Goal: Book appointment/travel/reservation

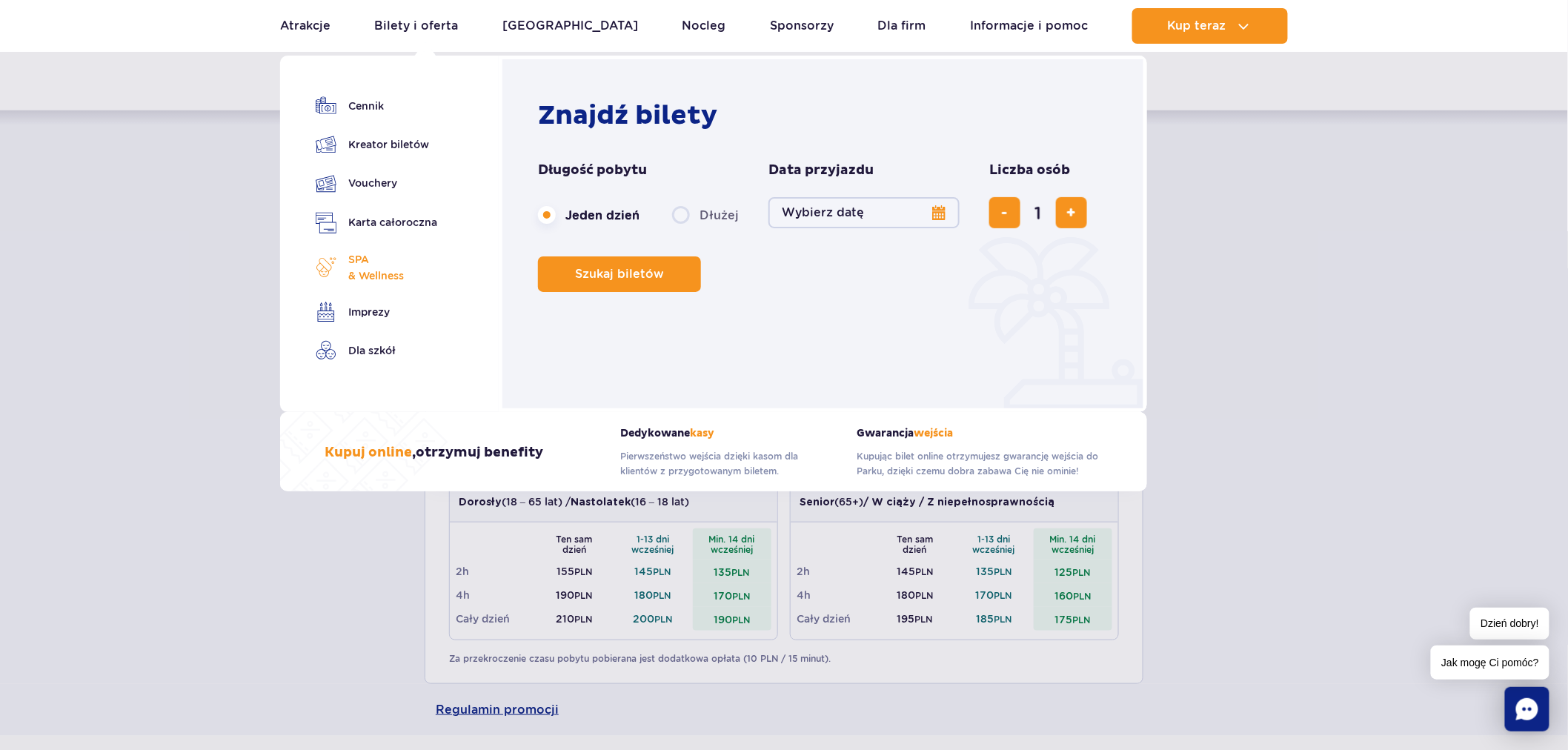
click at [384, 260] on span "SPA & Wellness" at bounding box center [375, 268] width 55 height 33
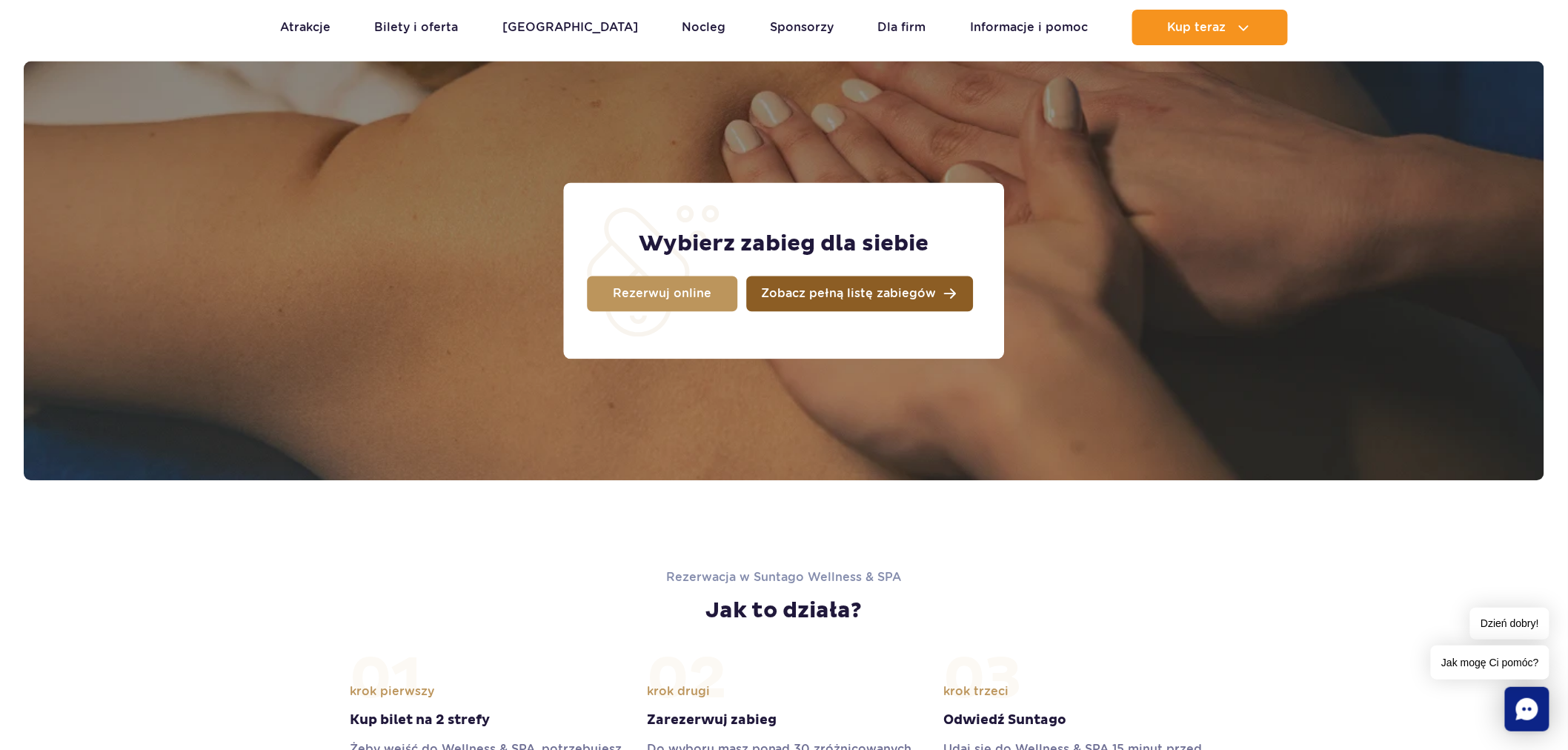
click at [879, 288] on span "Zobacz pełną listę zabiegów" at bounding box center [849, 294] width 175 height 12
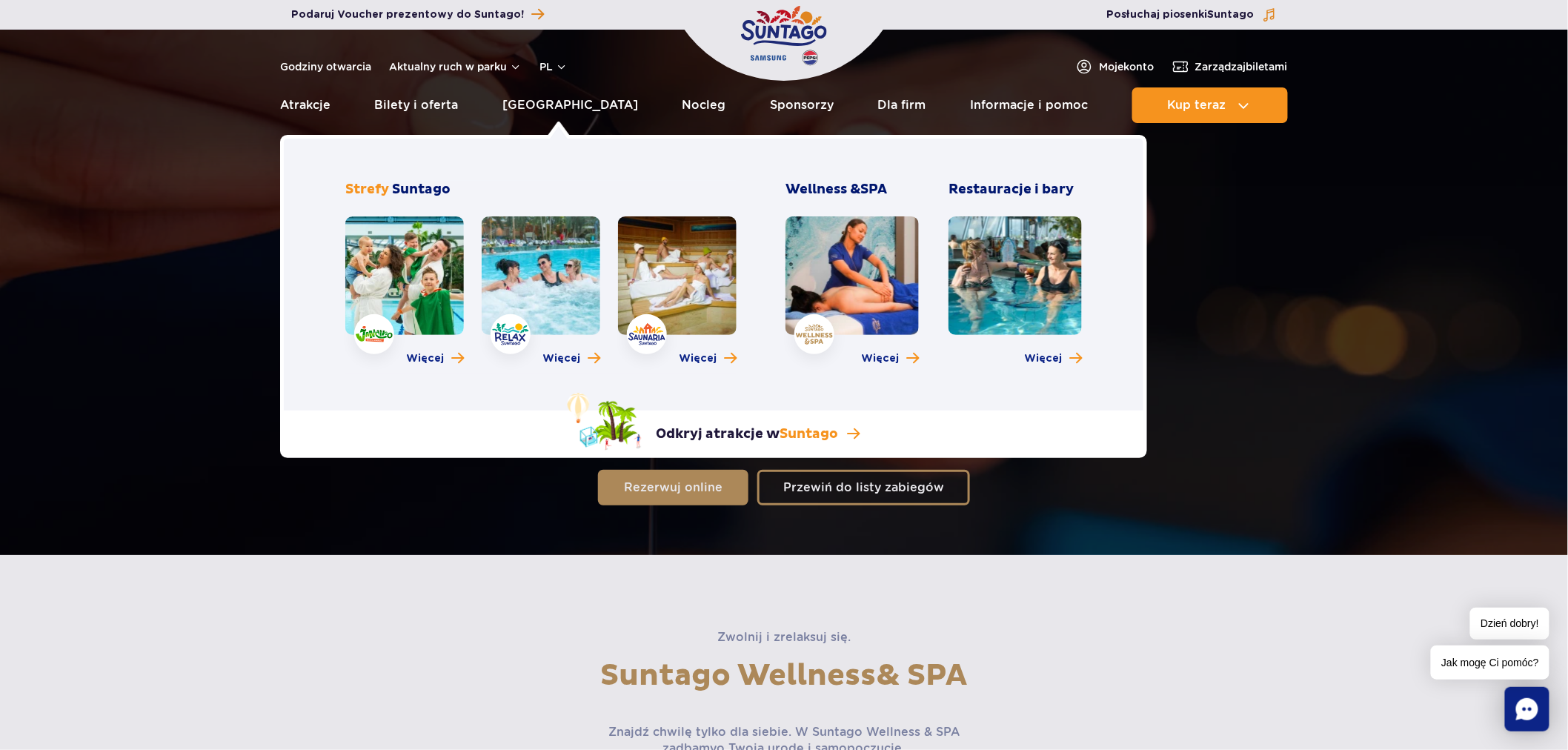
click at [869, 247] on link at bounding box center [852, 275] width 133 height 119
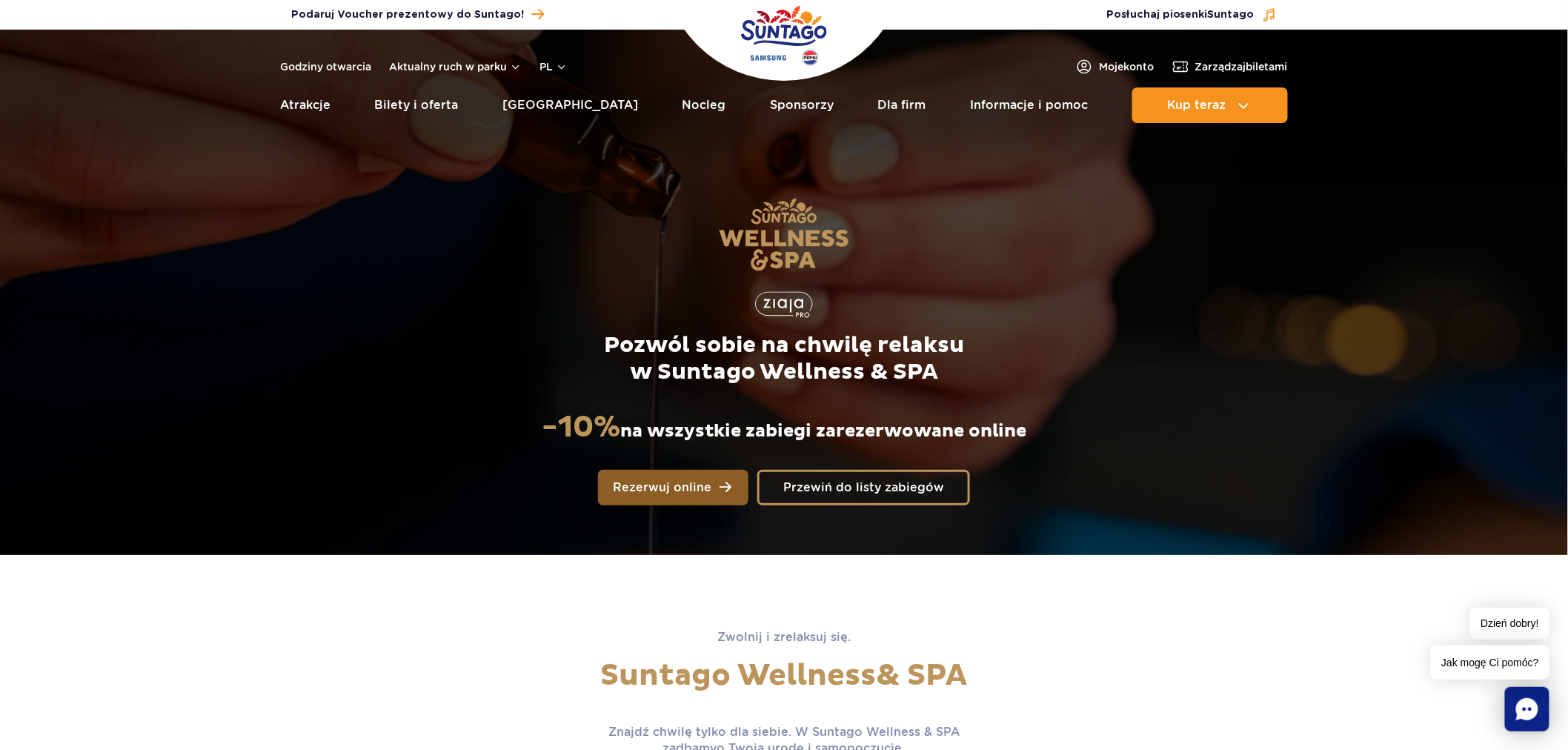
click at [658, 502] on link "Rezerwuj online" at bounding box center [673, 487] width 151 height 36
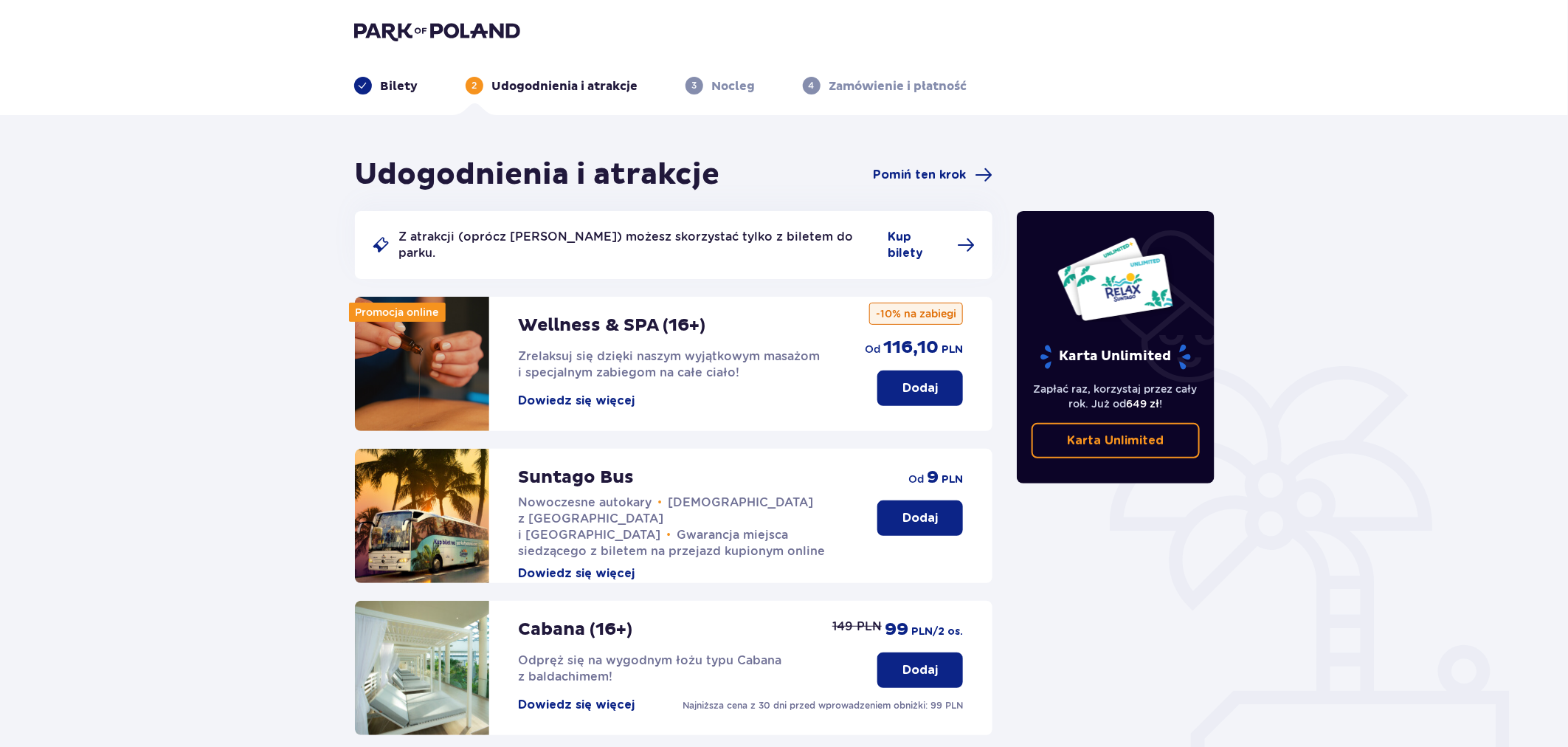
click at [921, 380] on p "Dodaj" at bounding box center [920, 388] width 36 height 16
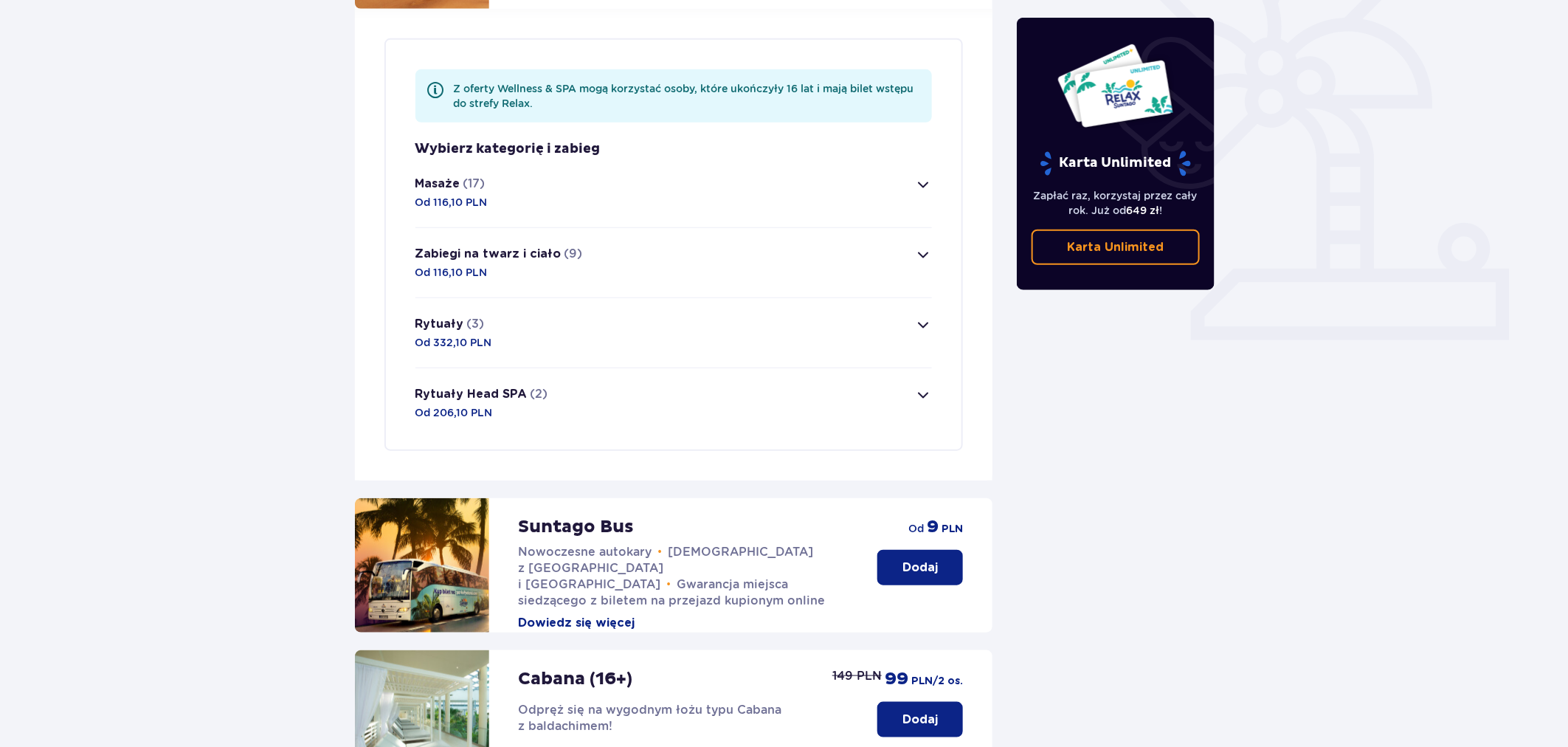
scroll to position [428, 0]
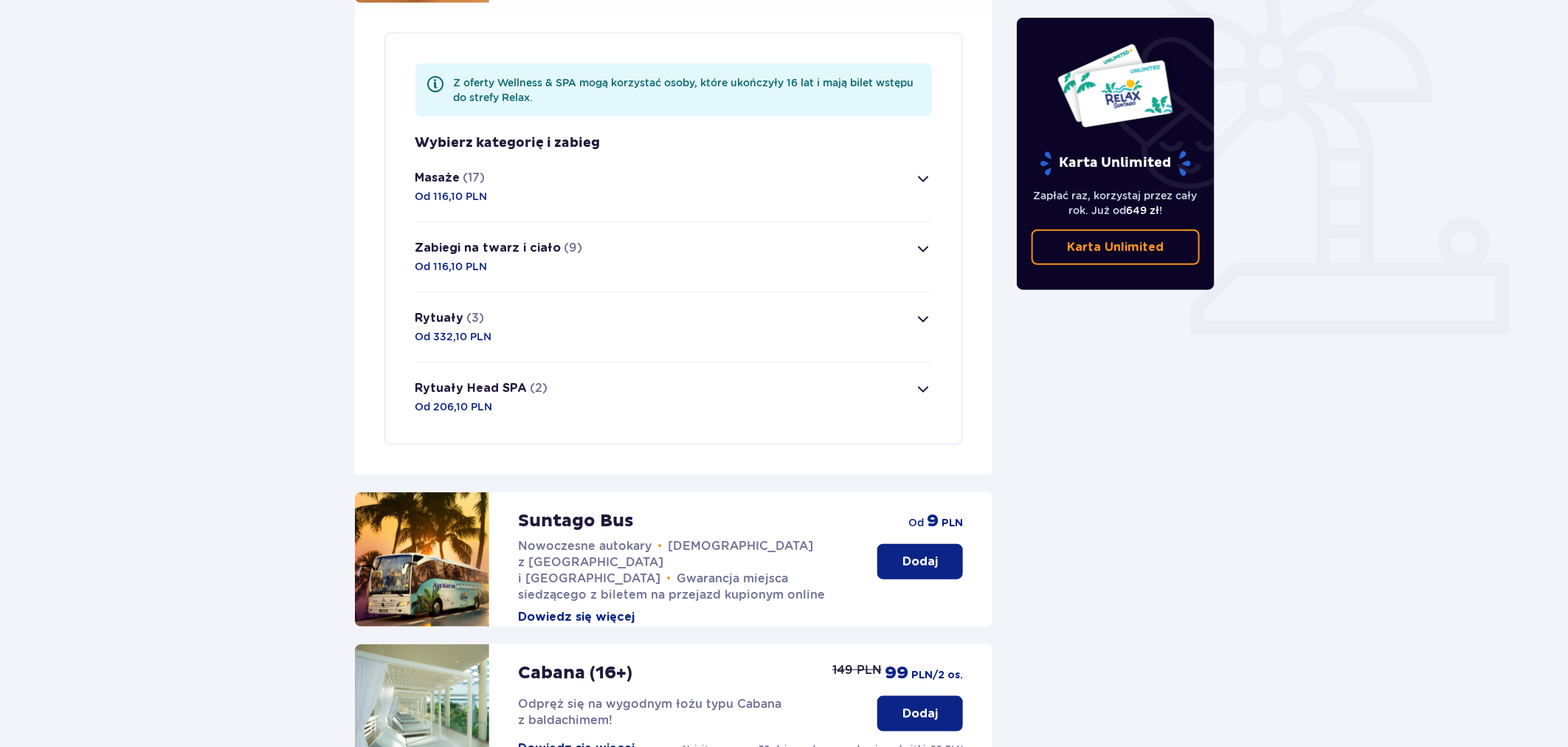
click at [463, 380] on p "Rytuały Head SPA" at bounding box center [472, 388] width 112 height 16
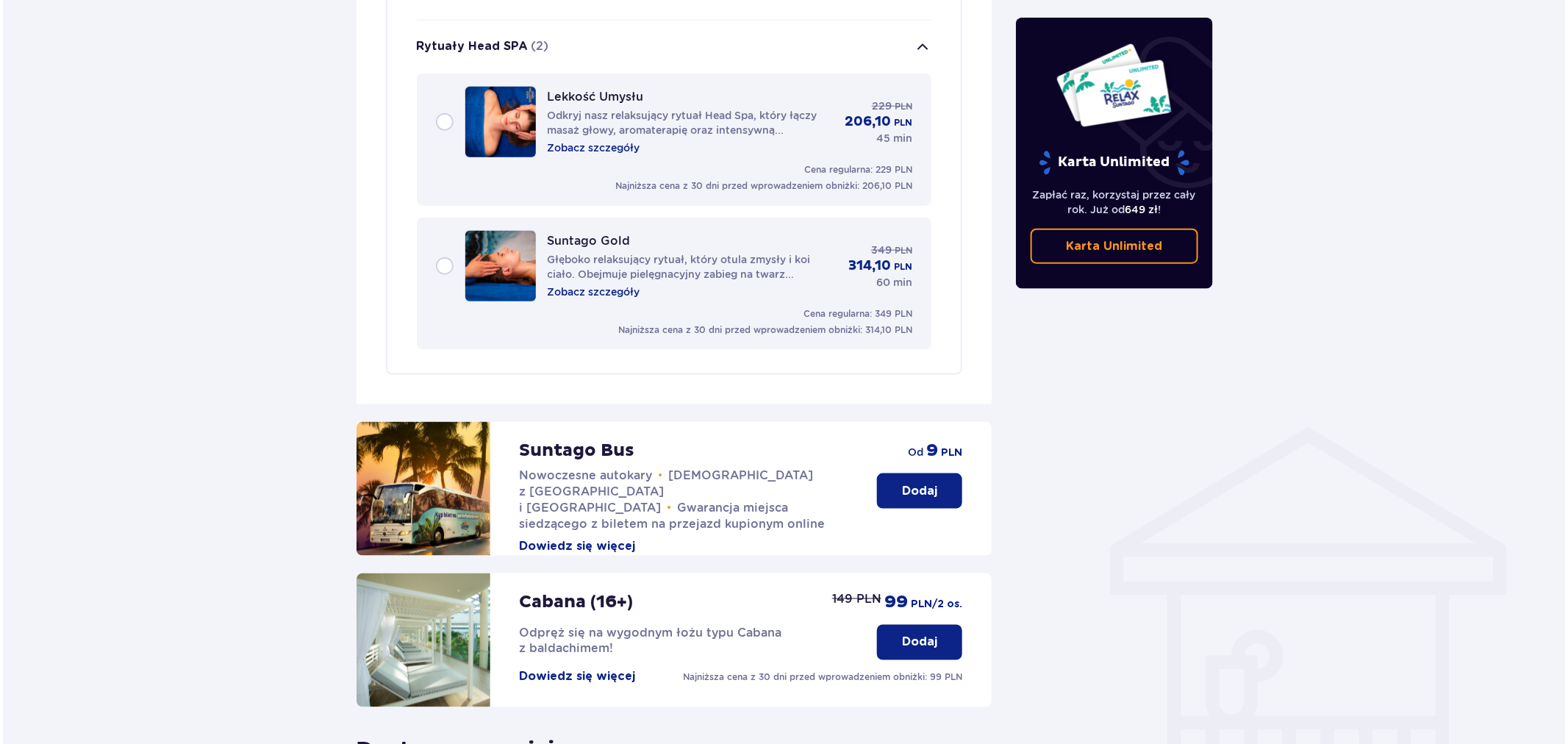
scroll to position [771, 0]
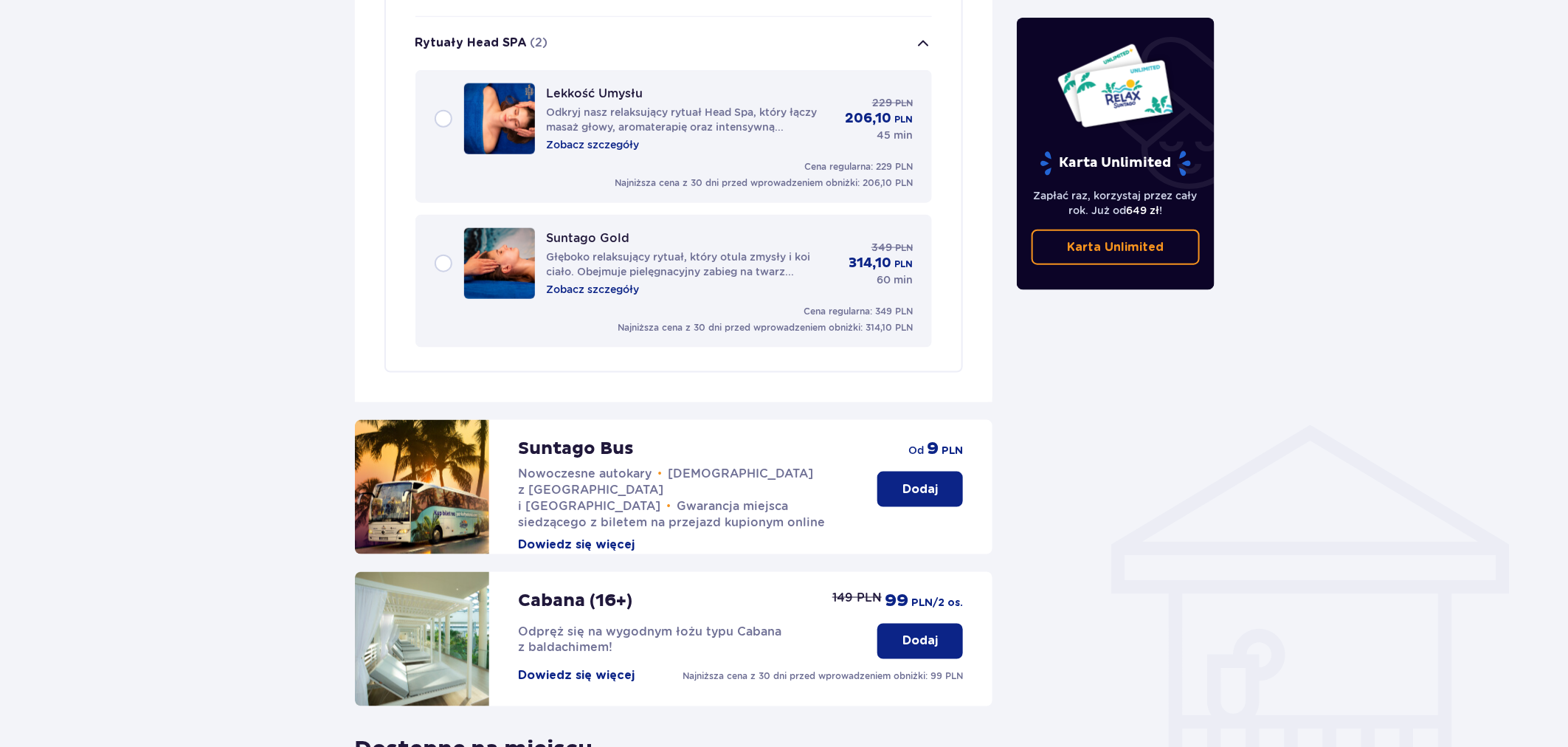
click at [600, 138] on p "Zobacz szczegóły" at bounding box center [594, 144] width 93 height 15
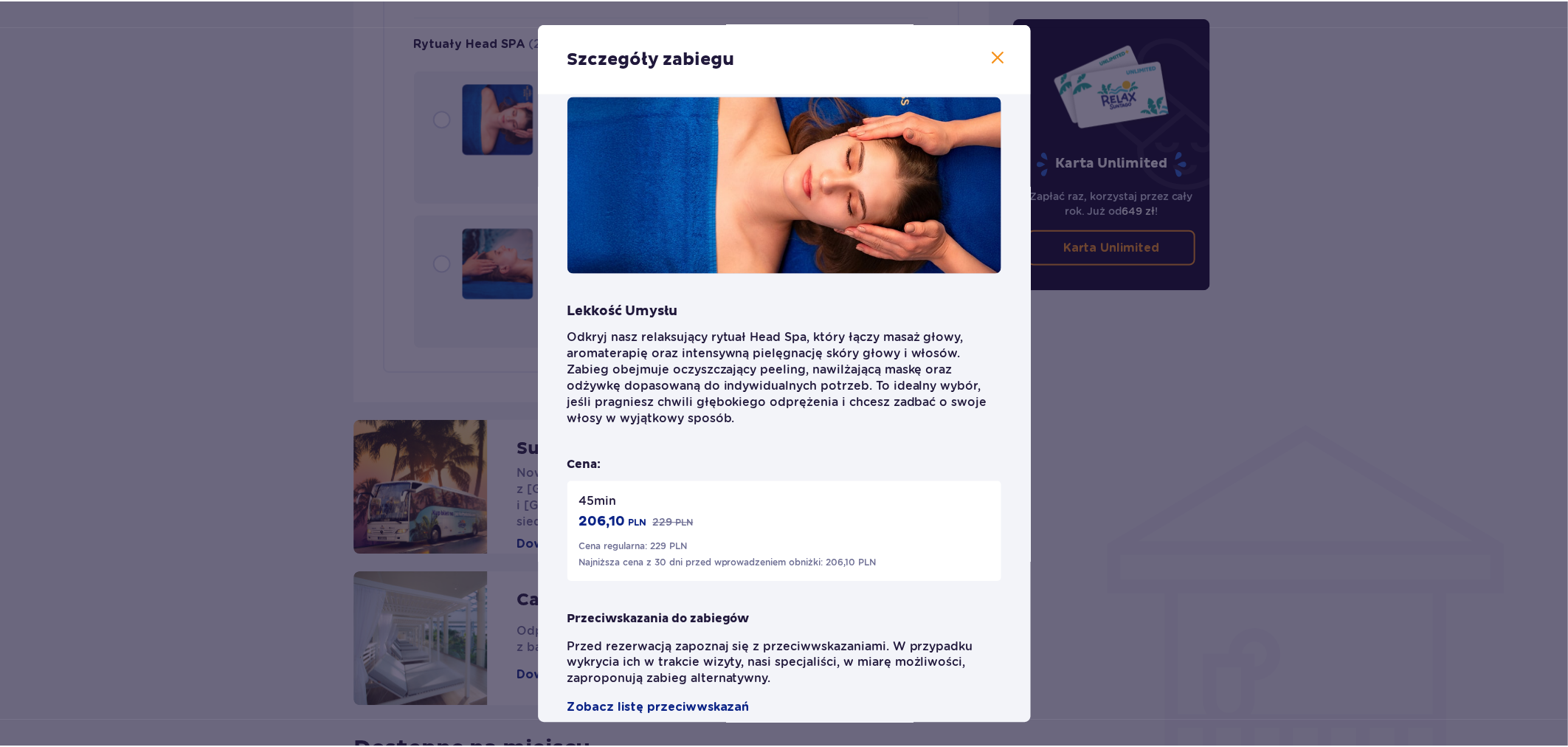
scroll to position [49, 0]
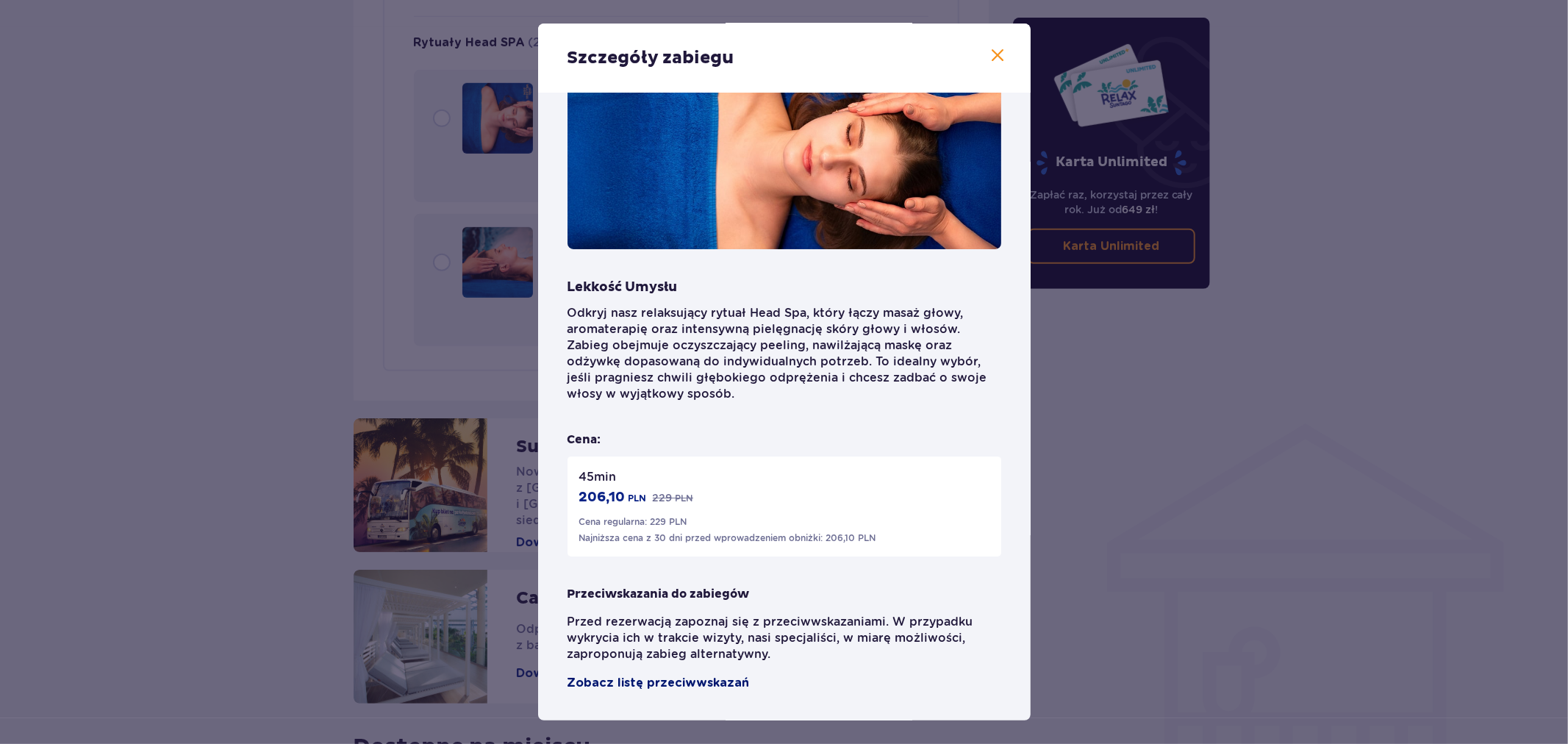
click at [679, 684] on span "Zobacz listę przeciwwskazań" at bounding box center [658, 683] width 182 height 17
click at [996, 54] on span at bounding box center [999, 56] width 17 height 17
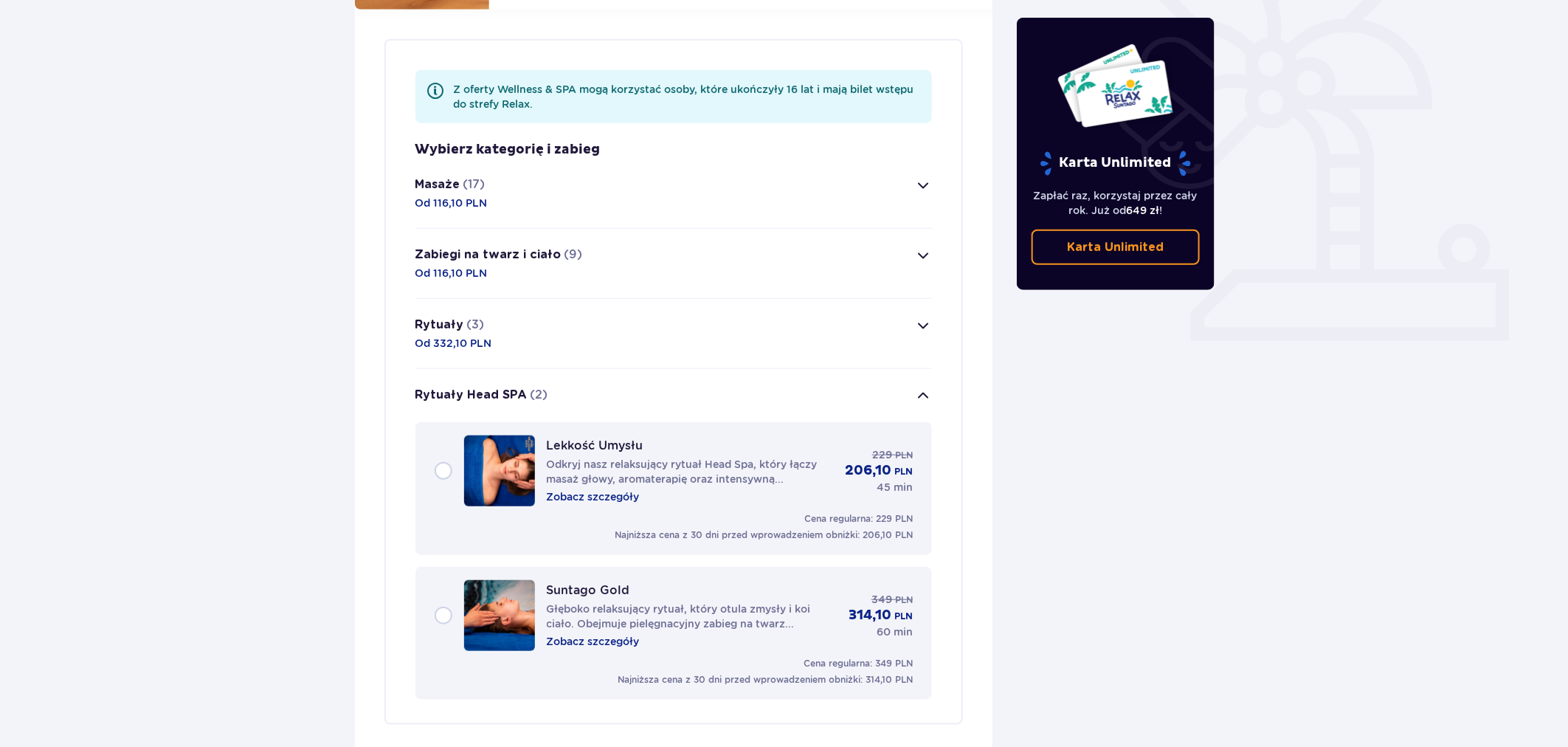
scroll to position [394, 0]
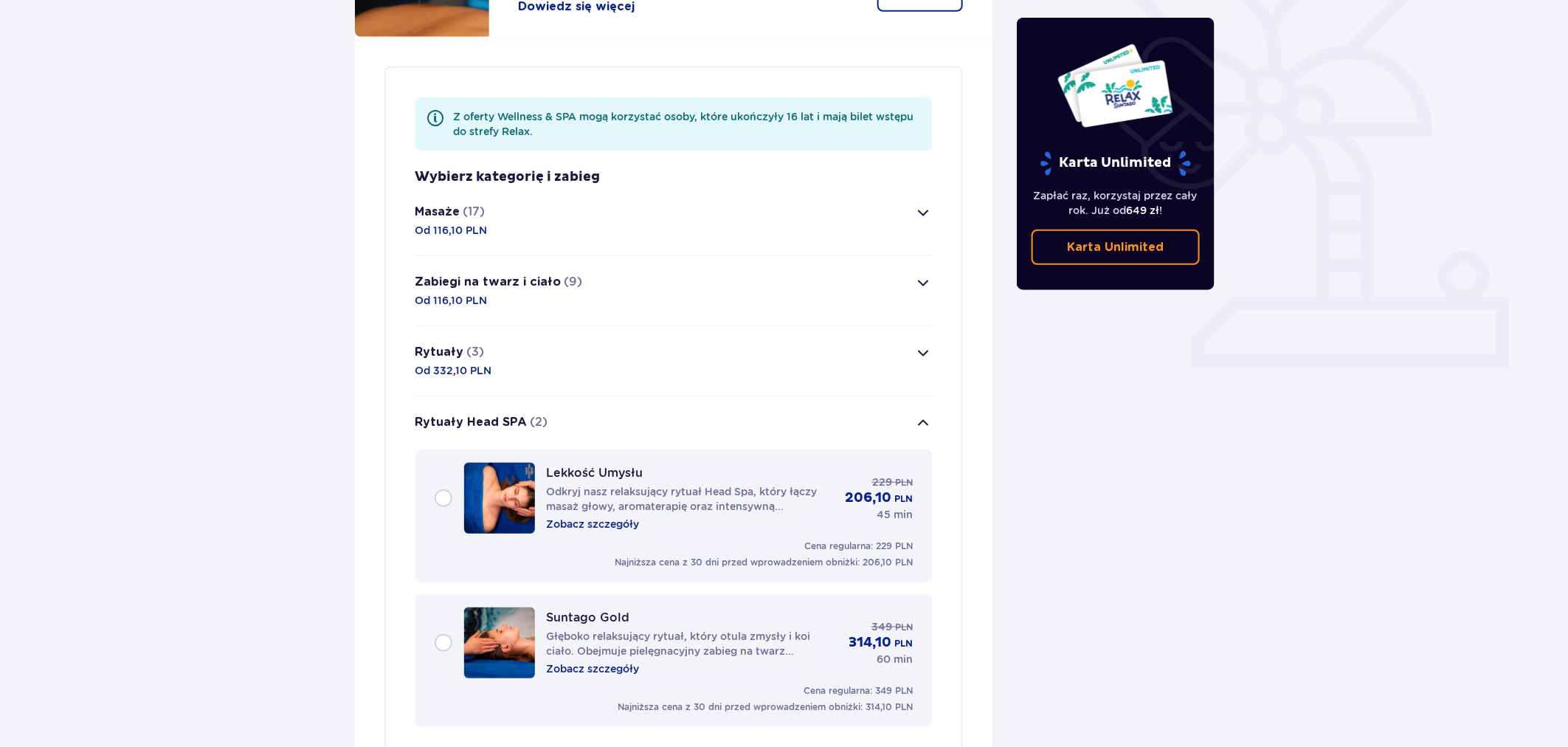
click at [561, 404] on button "Rytuały Head SPA (2)" at bounding box center [674, 422] width 517 height 53
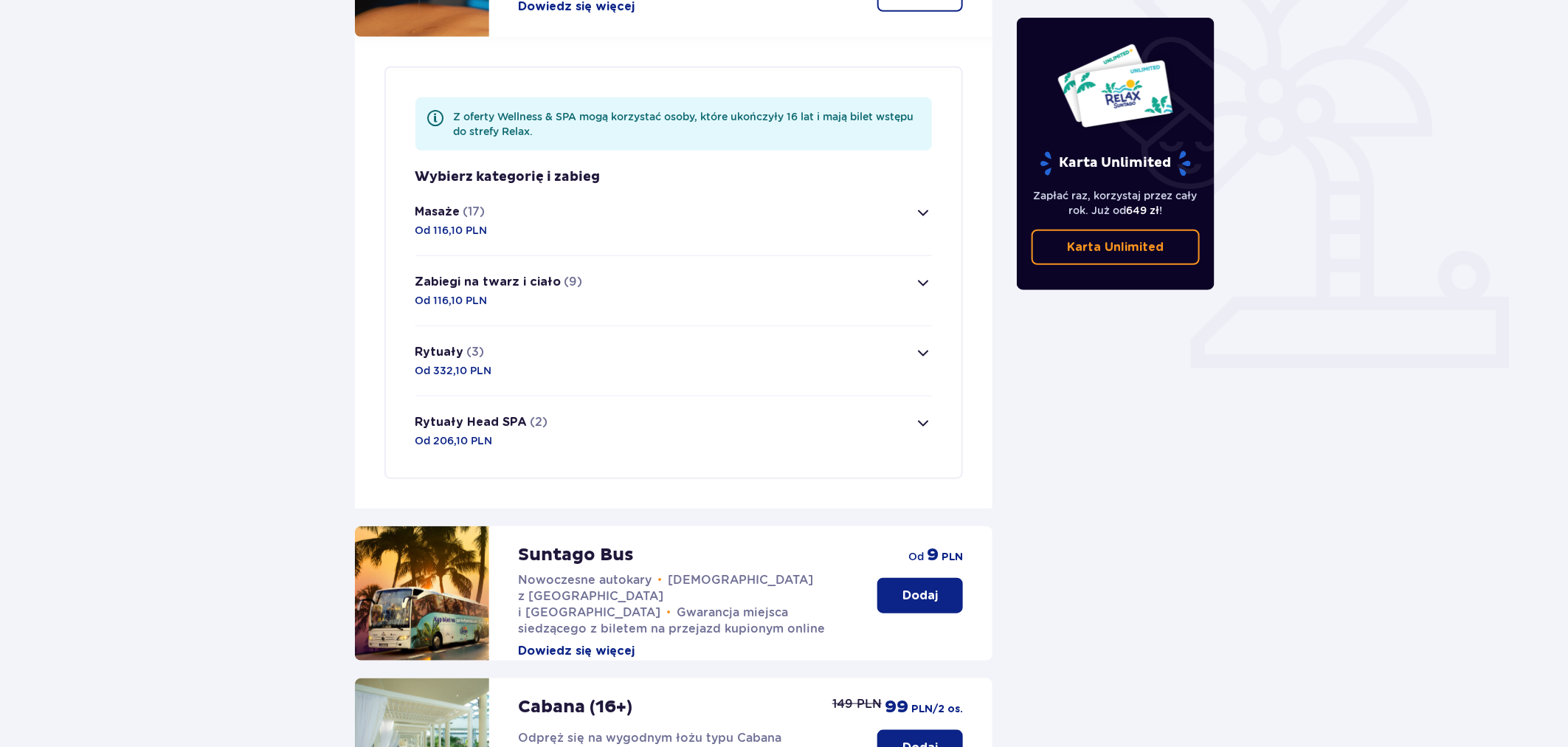
click at [547, 355] on button "Rytuały (3) Od 332,10 PLN" at bounding box center [674, 361] width 517 height 70
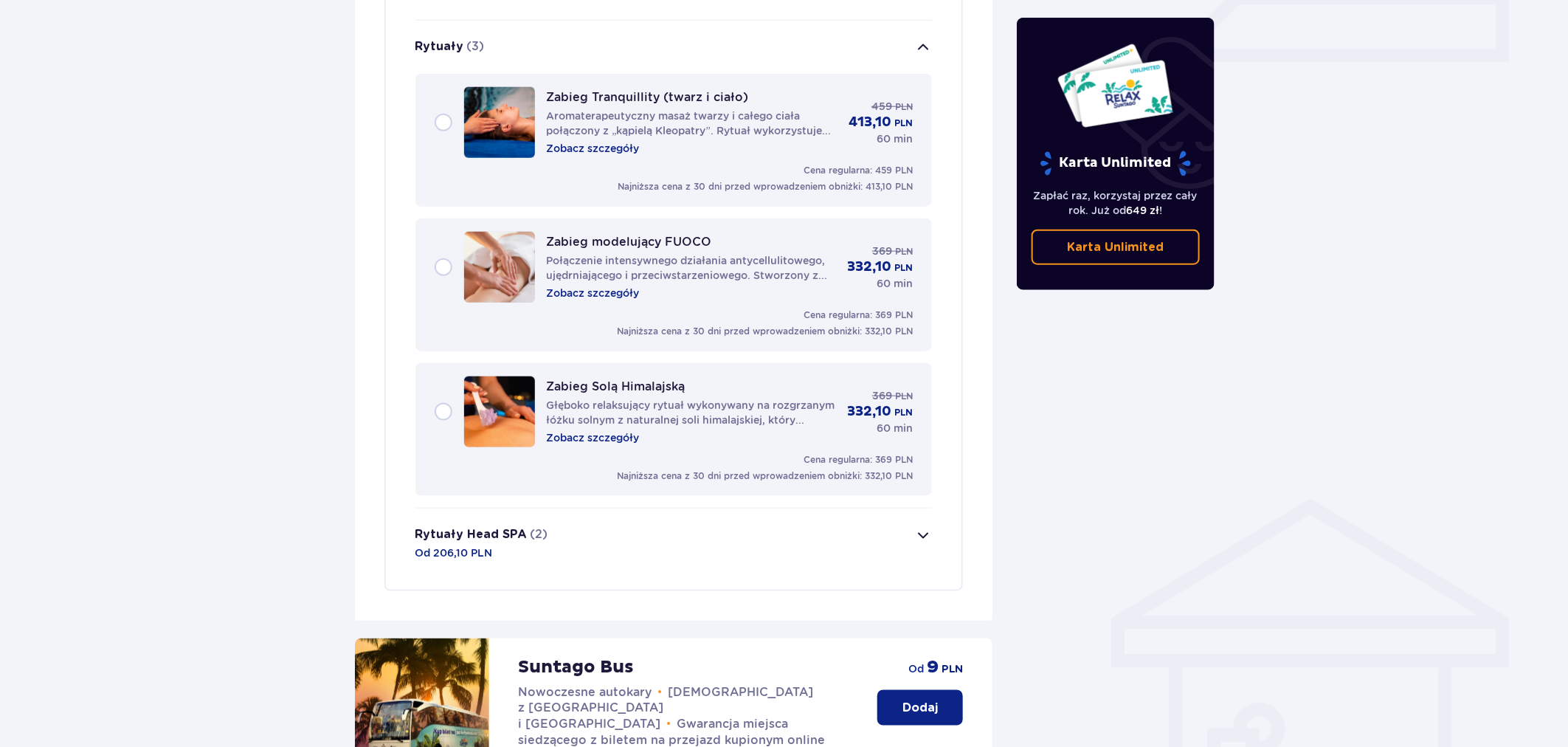
scroll to position [704, 0]
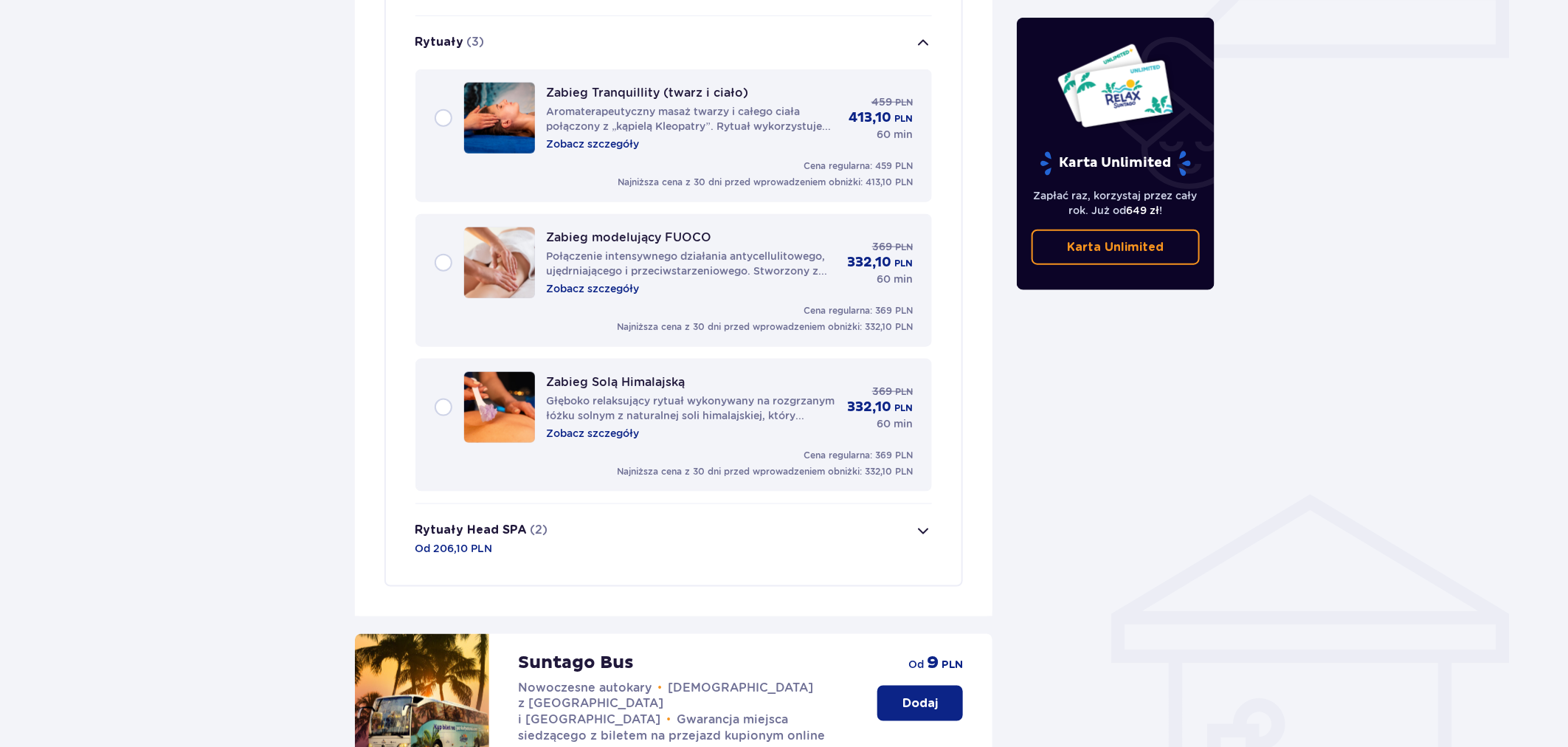
click at [615, 426] on p "Zobacz szczegóły" at bounding box center [594, 433] width 93 height 15
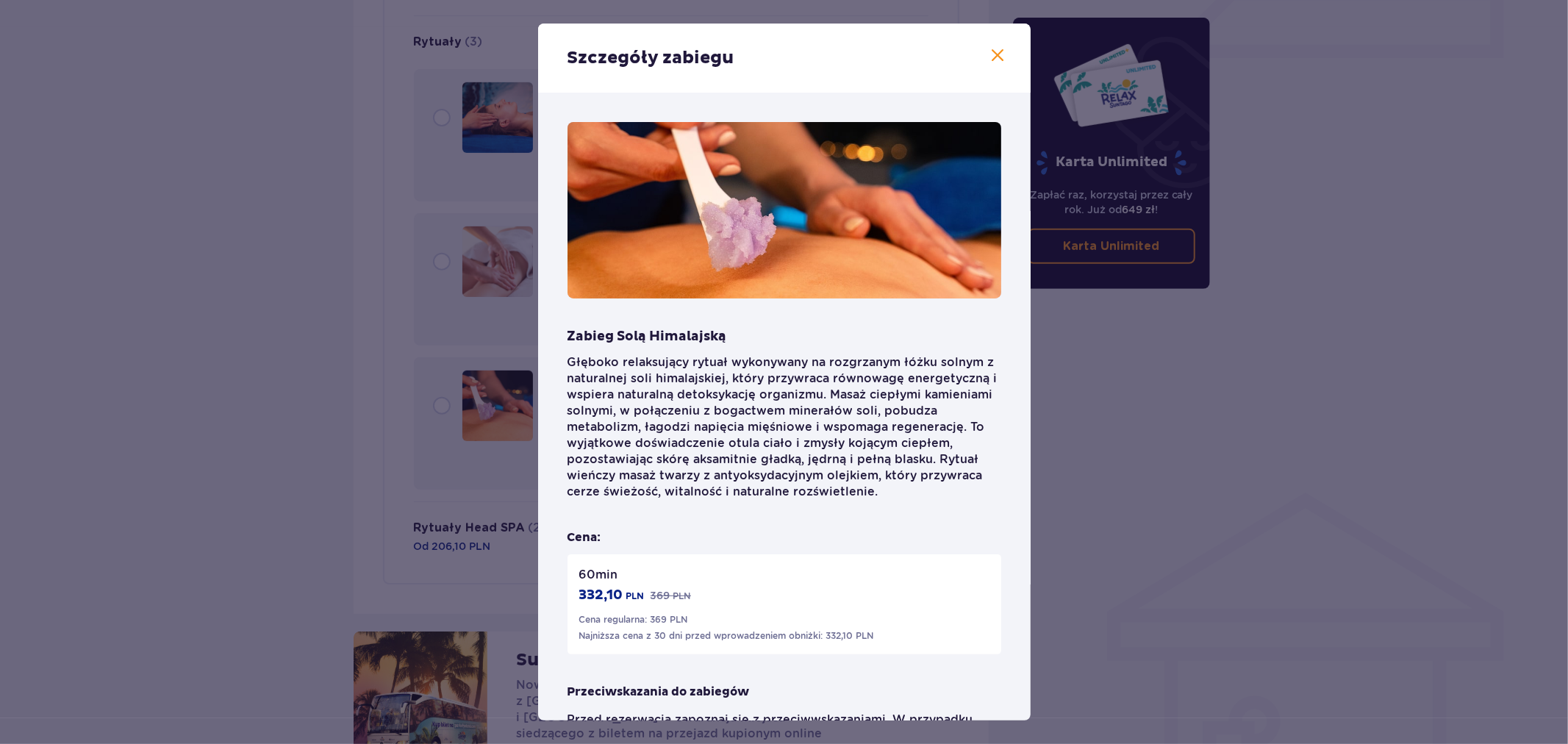
click at [990, 53] on span at bounding box center [999, 56] width 17 height 17
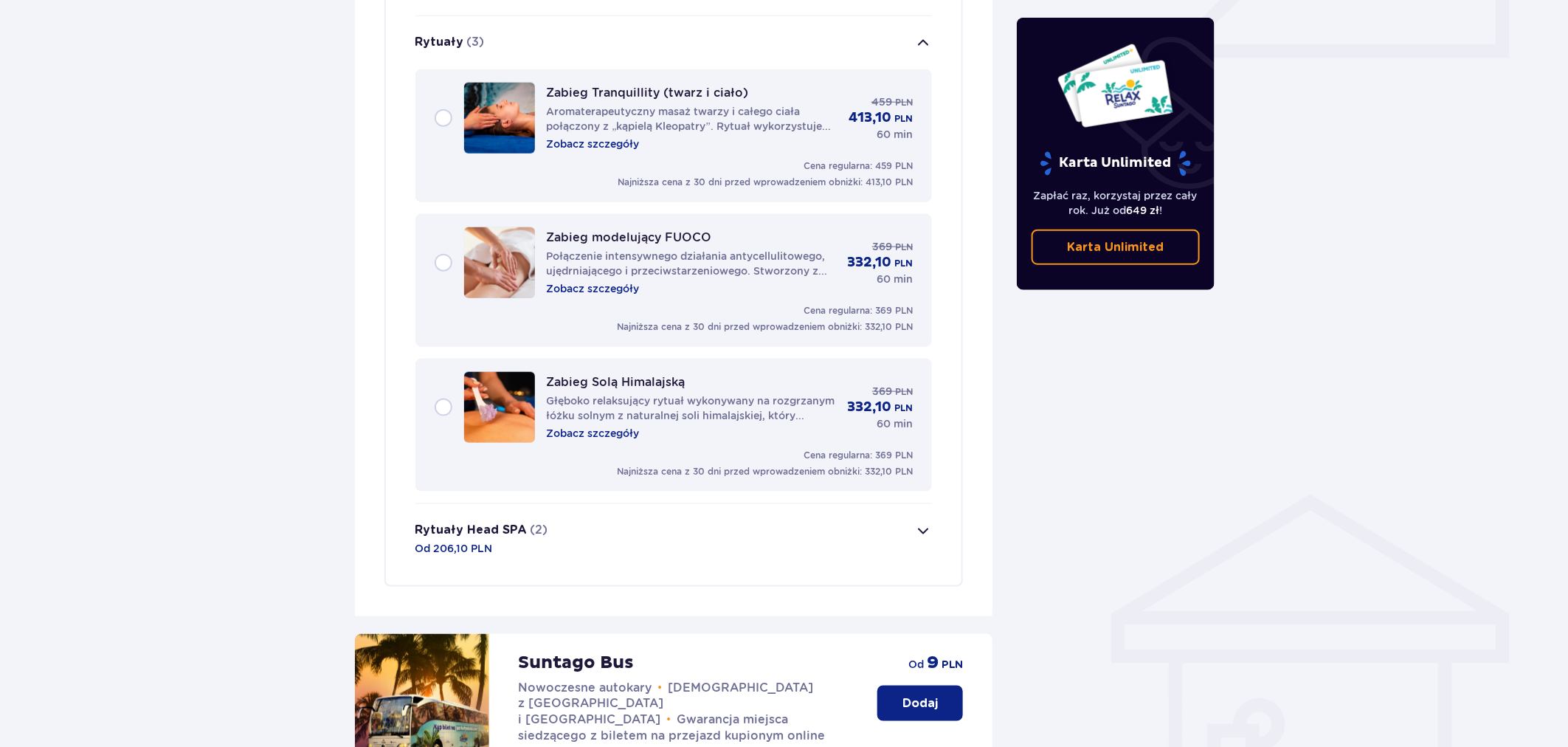
drag, startPoint x: 445, startPoint y: 26, endPoint x: 452, endPoint y: 25, distance: 7.1
click at [445, 34] on p "Rytuały" at bounding box center [440, 42] width 48 height 16
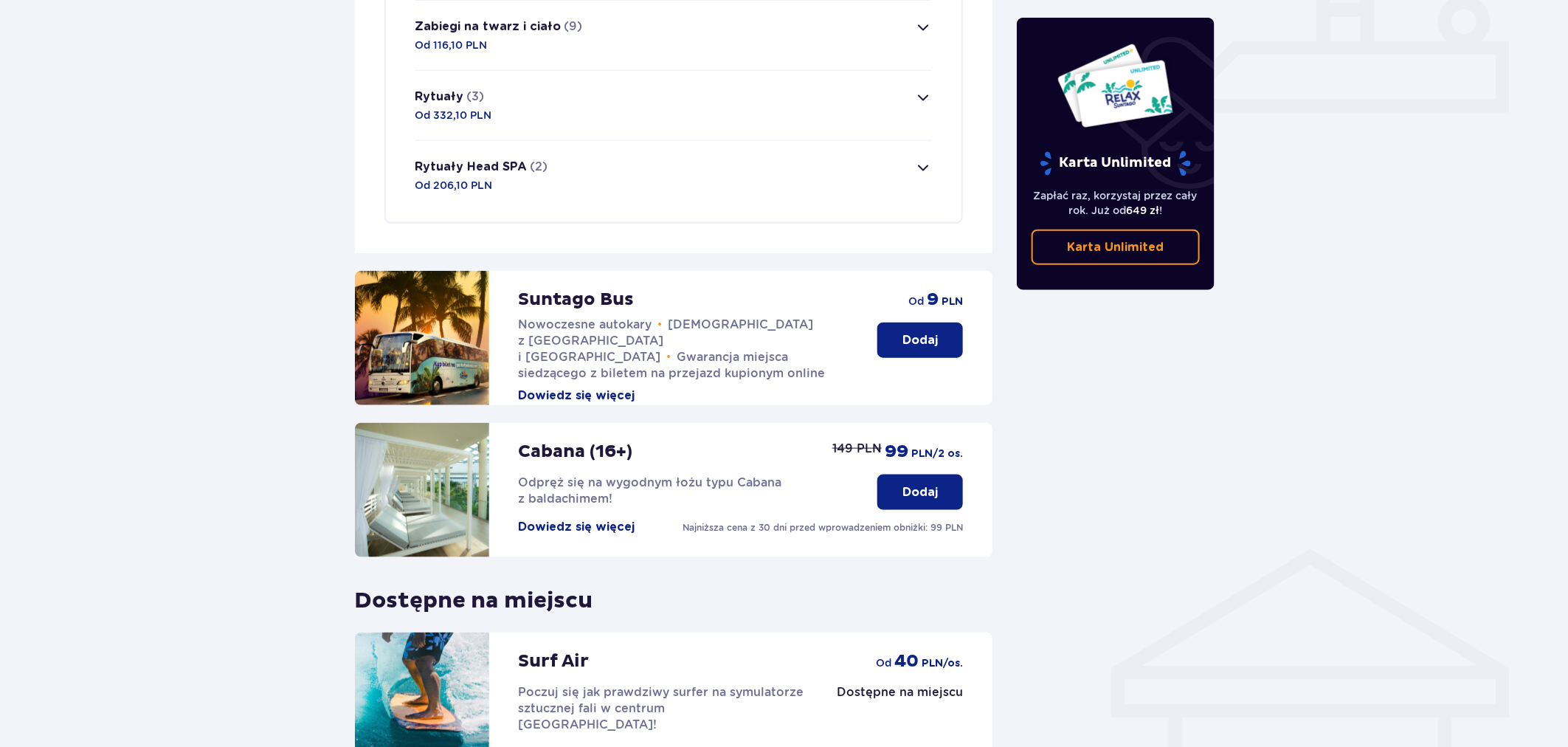
scroll to position [622, 0]
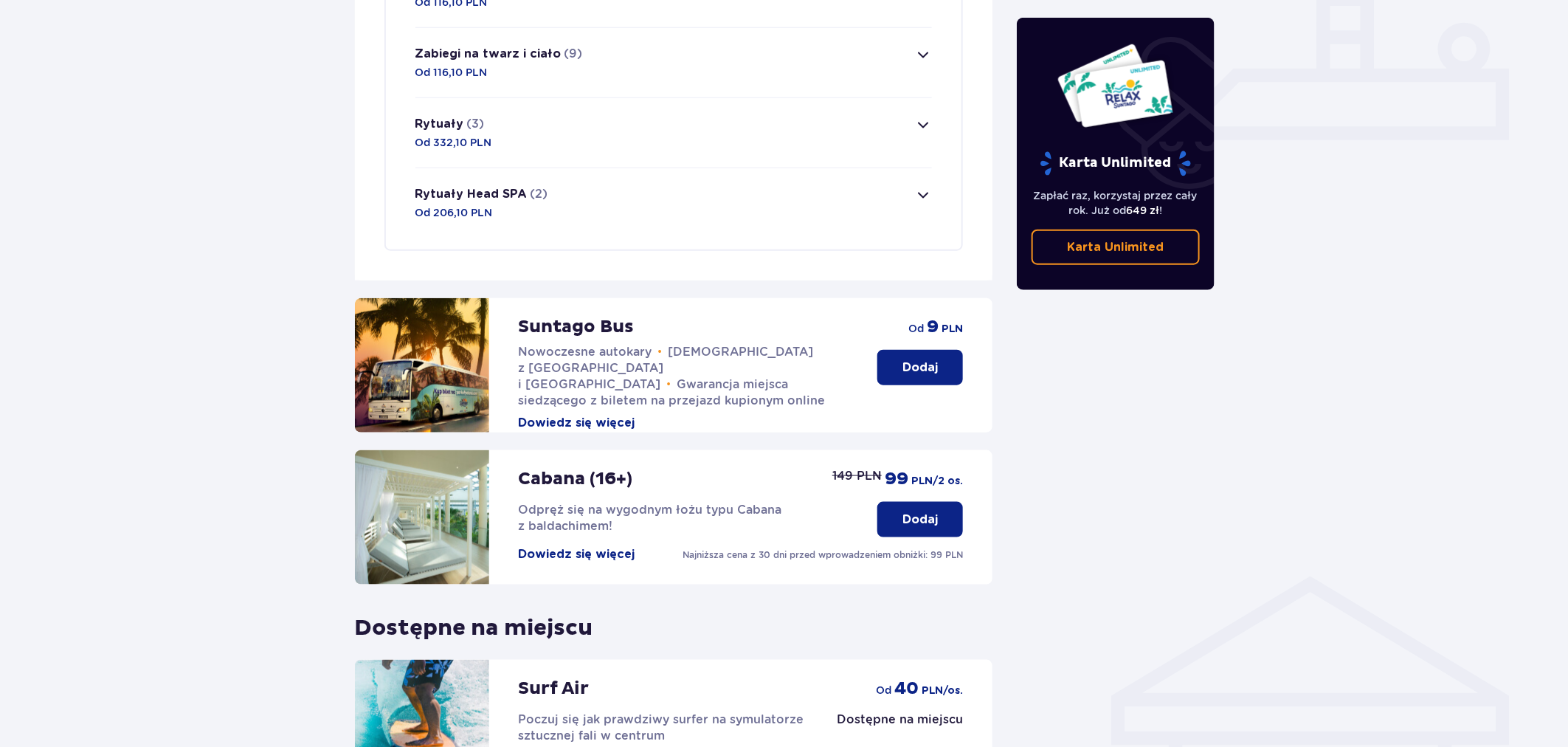
click at [572, 46] on p "(9)" at bounding box center [573, 53] width 18 height 16
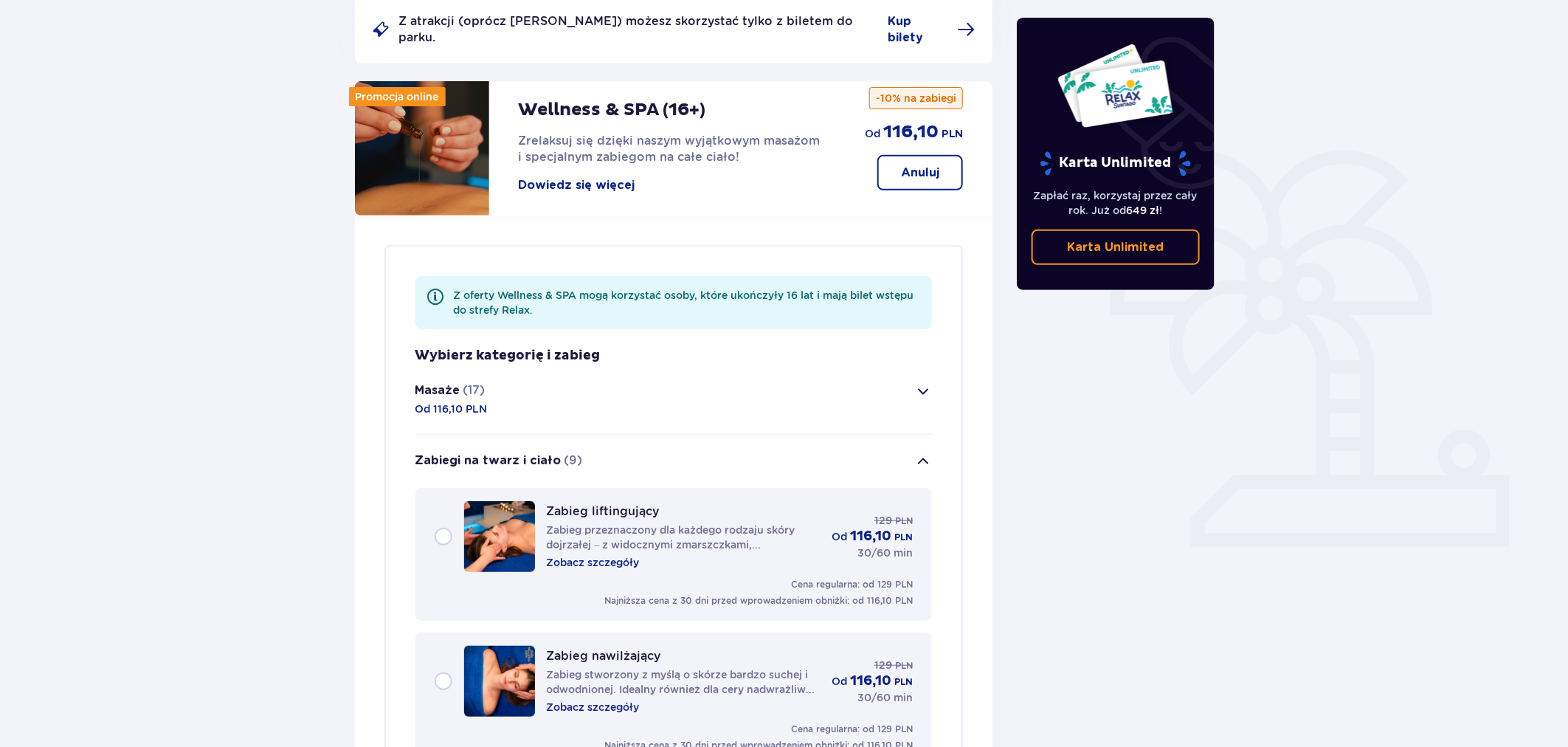
scroll to position [202, 0]
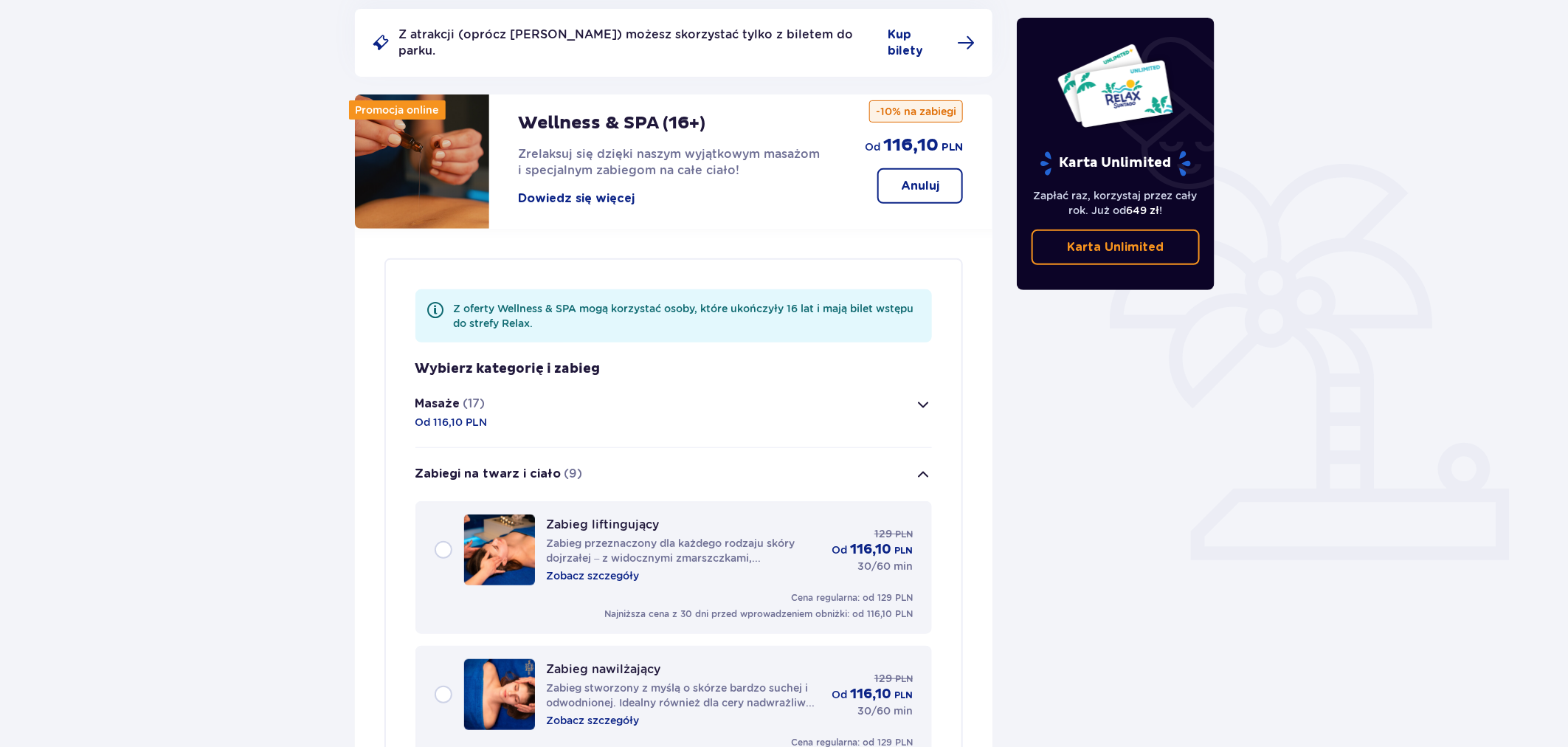
click at [525, 466] on p "Zabiegi na twarz i ciało" at bounding box center [488, 474] width 146 height 16
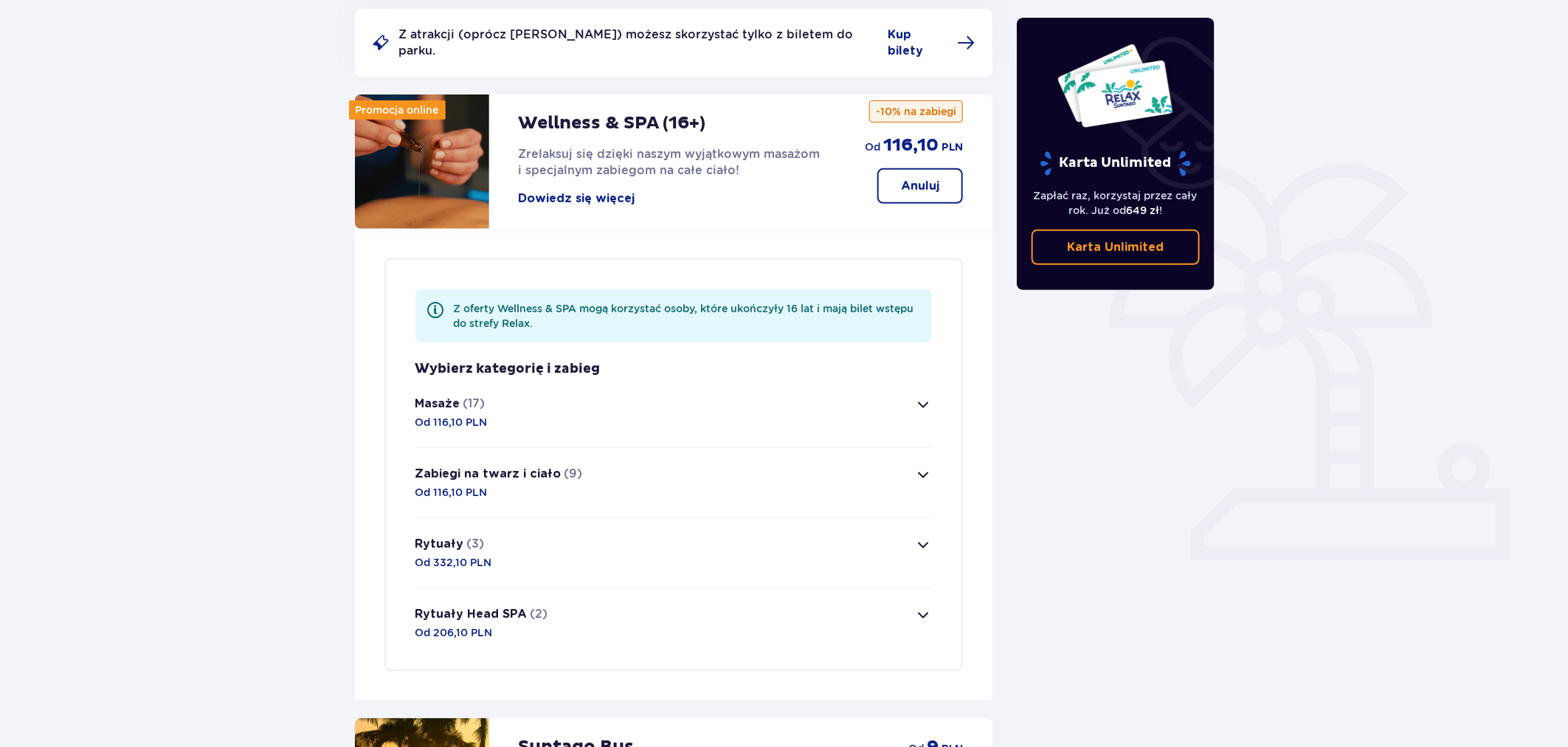
click at [509, 389] on button "Masaże (17) Od 116,10 PLN" at bounding box center [674, 413] width 517 height 70
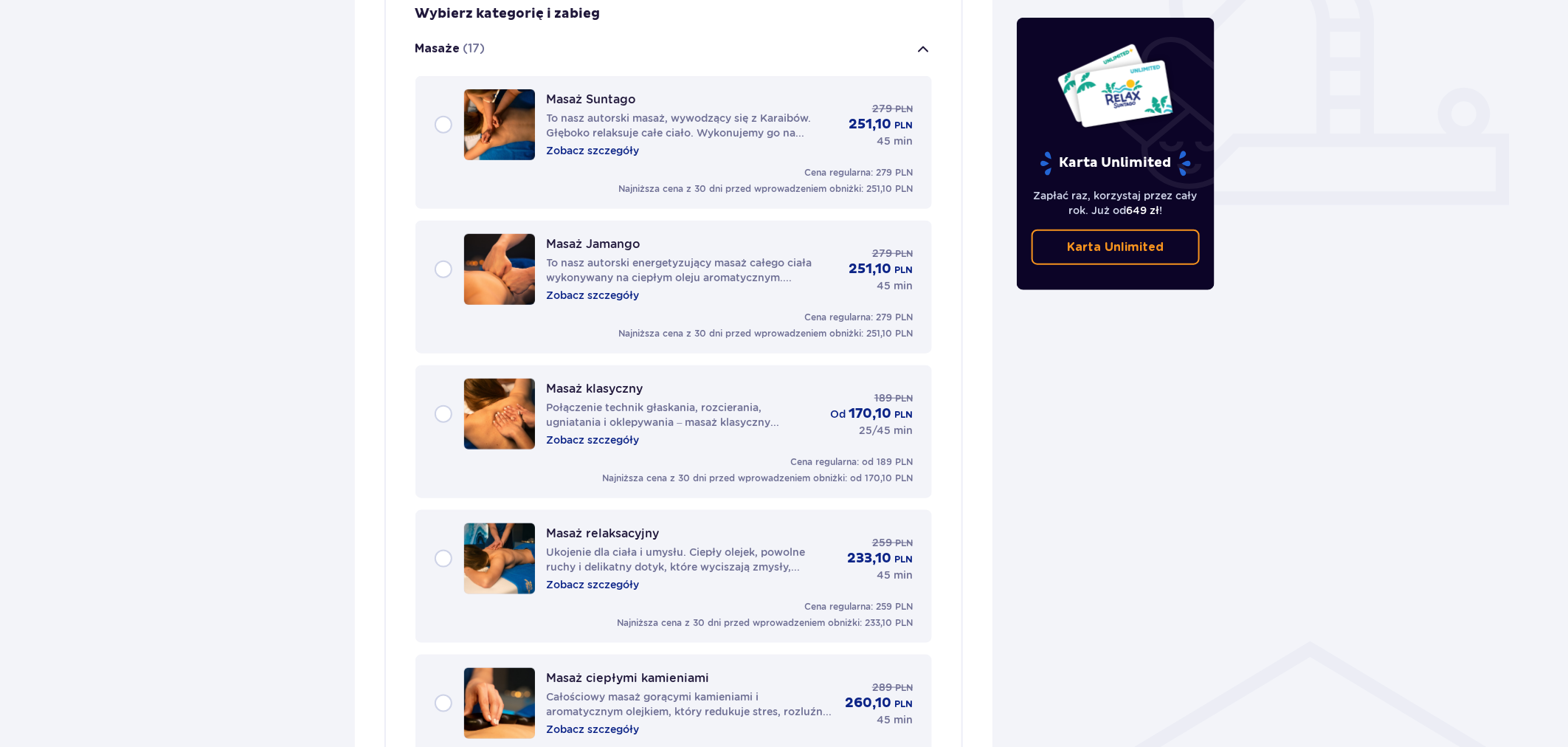
scroll to position [565, 0]
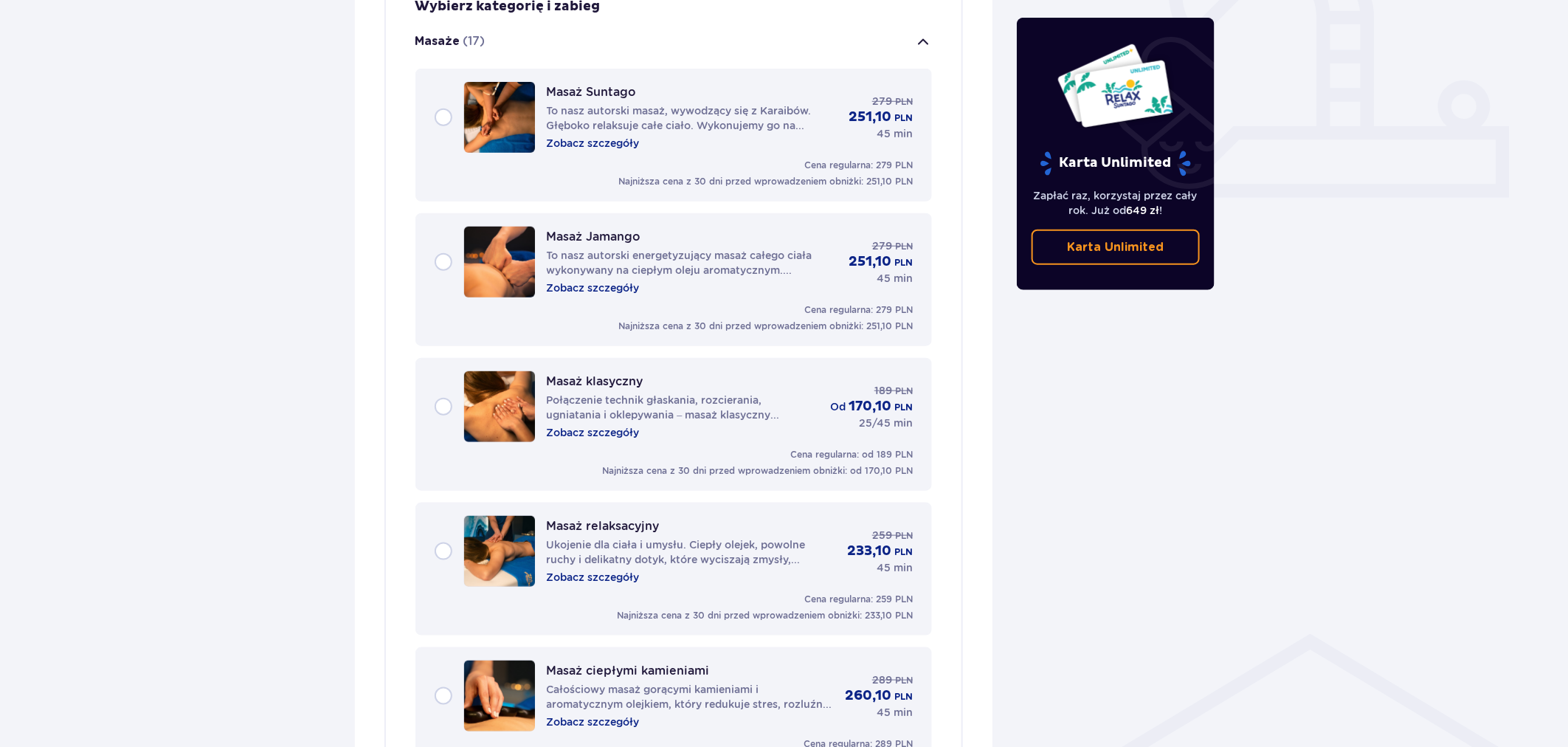
click at [837, 34] on button "Masaże (17)" at bounding box center [674, 42] width 517 height 53
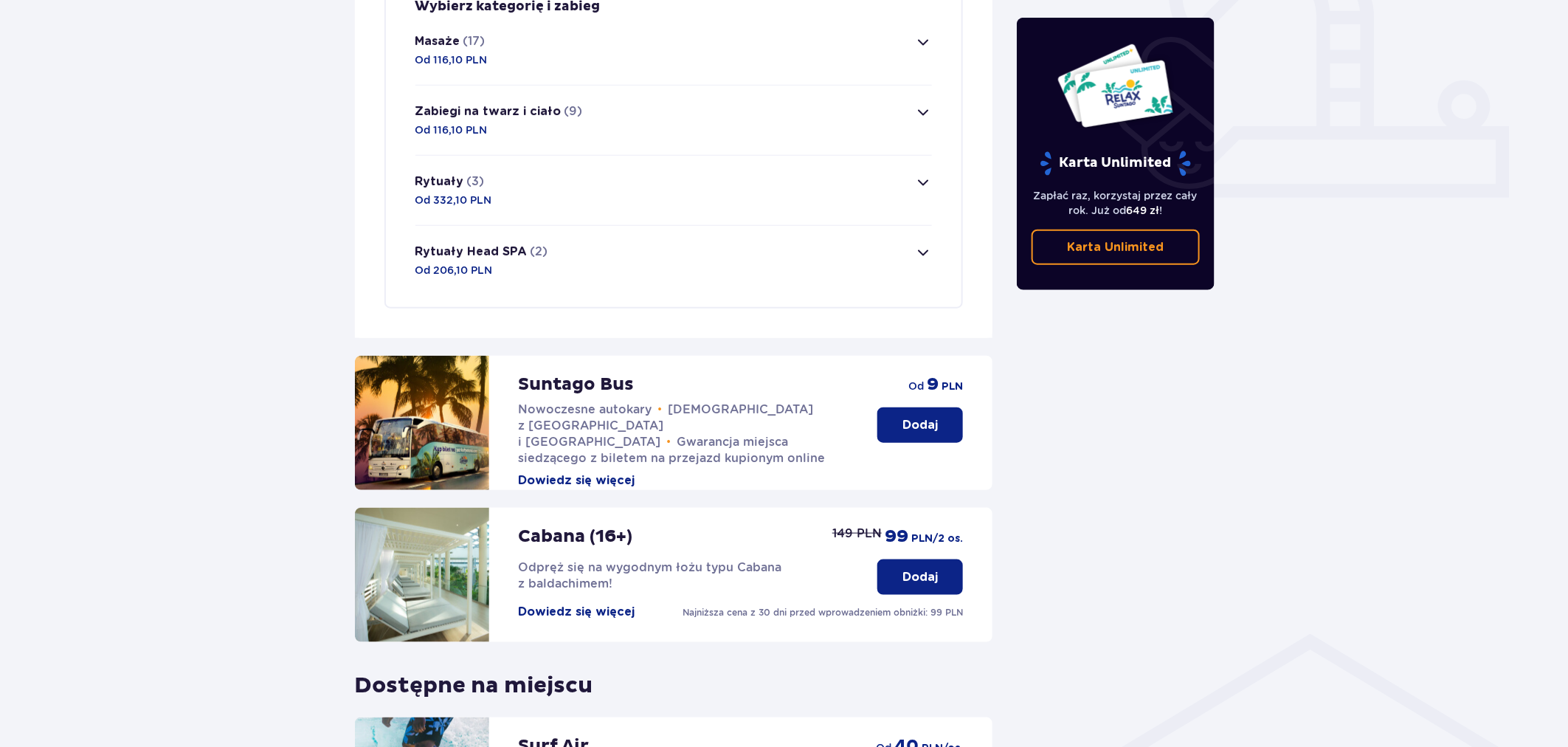
click at [1353, 326] on div "Udogodnienia i atrakcje Pomiń ten krok Z atrakcji (oprócz Suntago Busa) możesz …" at bounding box center [784, 301] width 1568 height 1503
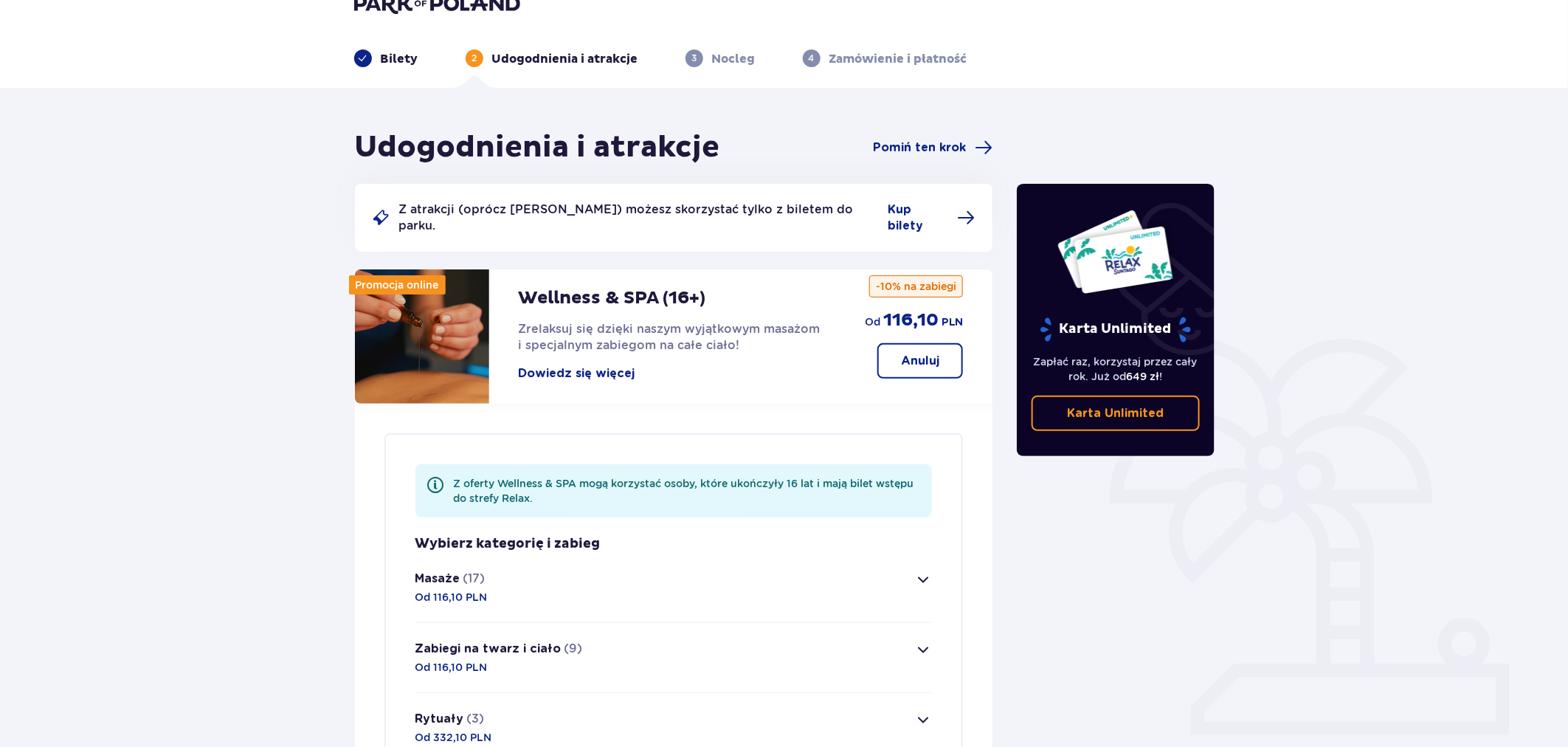
scroll to position [0, 0]
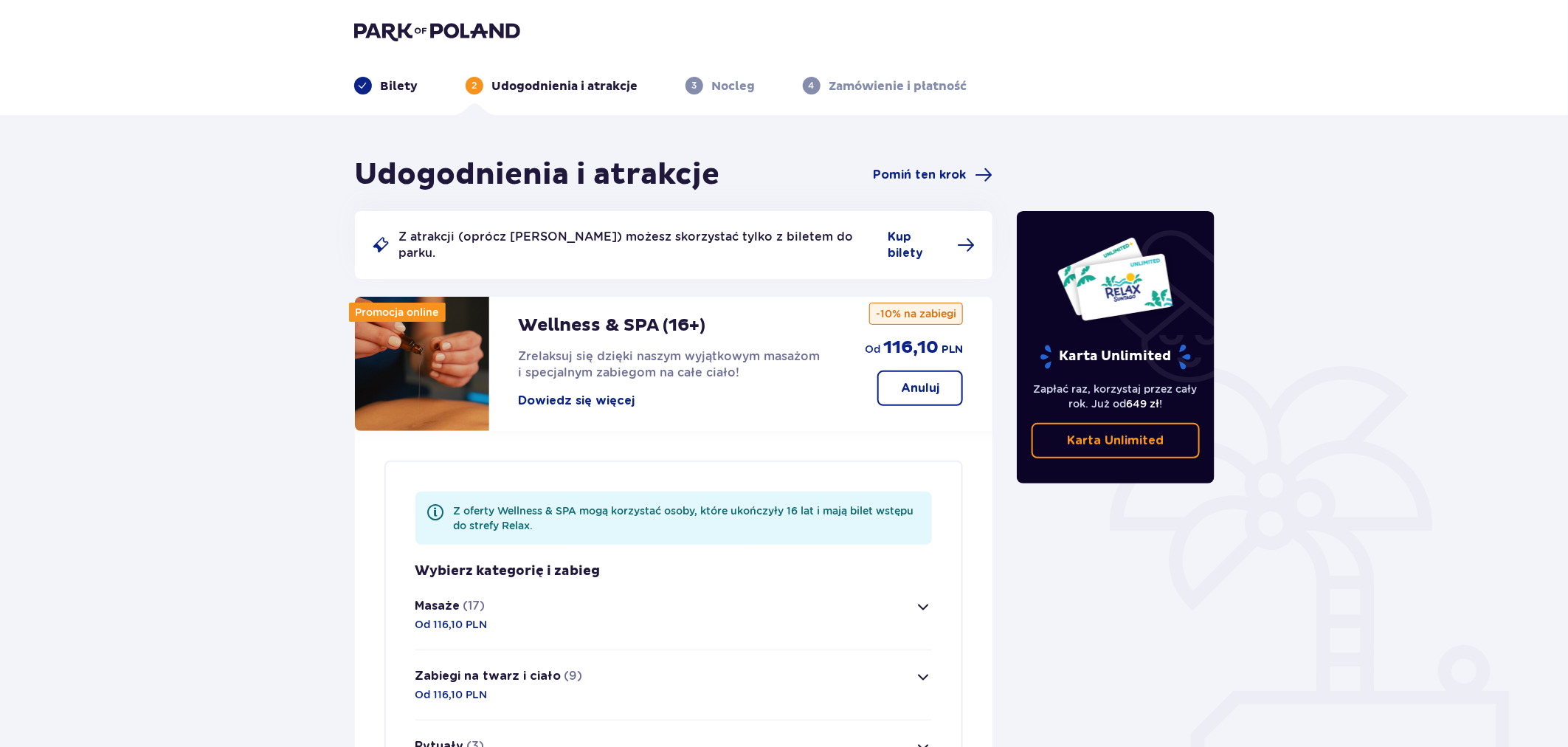
click at [479, 23] on img at bounding box center [437, 30] width 166 height 20
